Goal: Find specific page/section: Find specific page/section

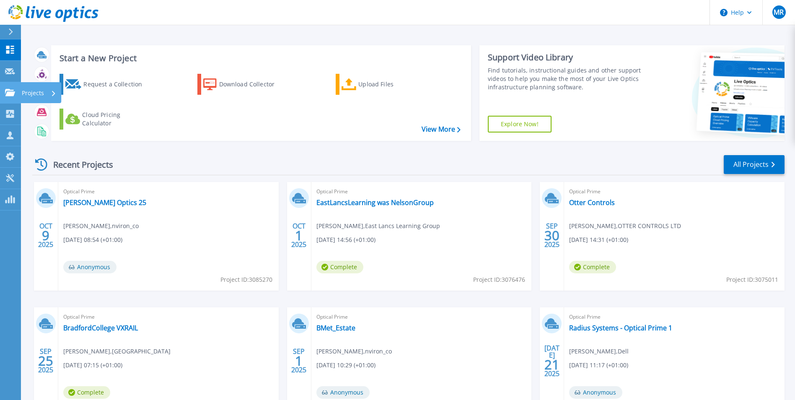
click at [14, 88] on link "Projects Projects" at bounding box center [10, 92] width 21 height 21
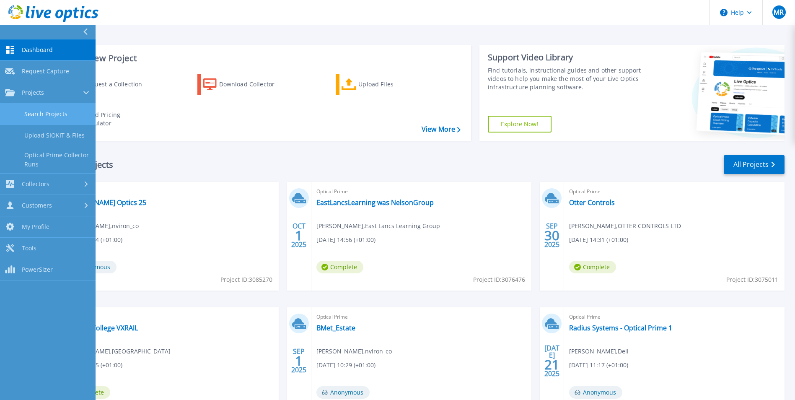
click at [46, 113] on link "Search Projects" at bounding box center [48, 114] width 96 height 21
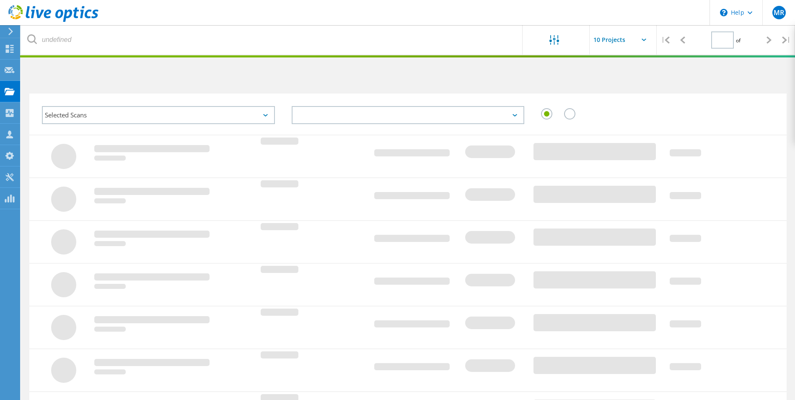
type input "1"
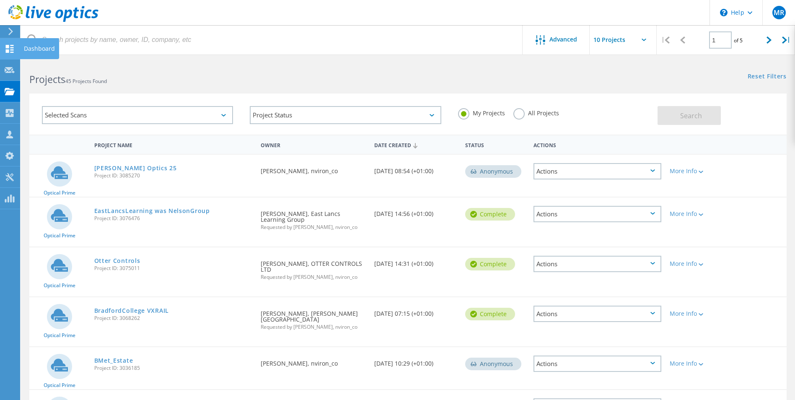
click at [7, 51] on use at bounding box center [10, 49] width 8 height 8
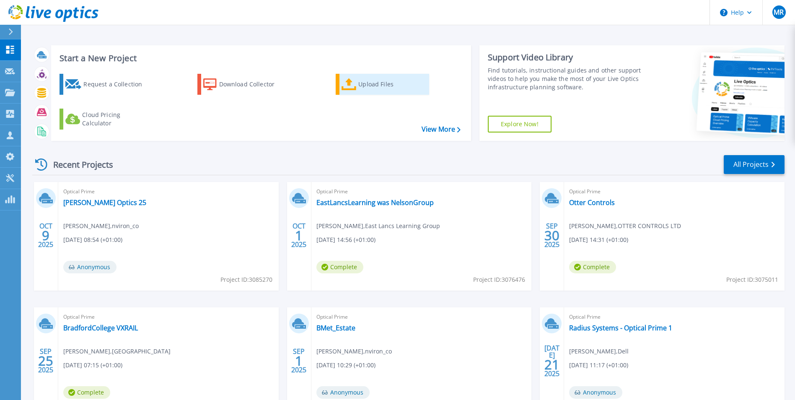
click at [366, 80] on div "Upload Files" at bounding box center [391, 84] width 67 height 17
